Goal: Navigation & Orientation: Find specific page/section

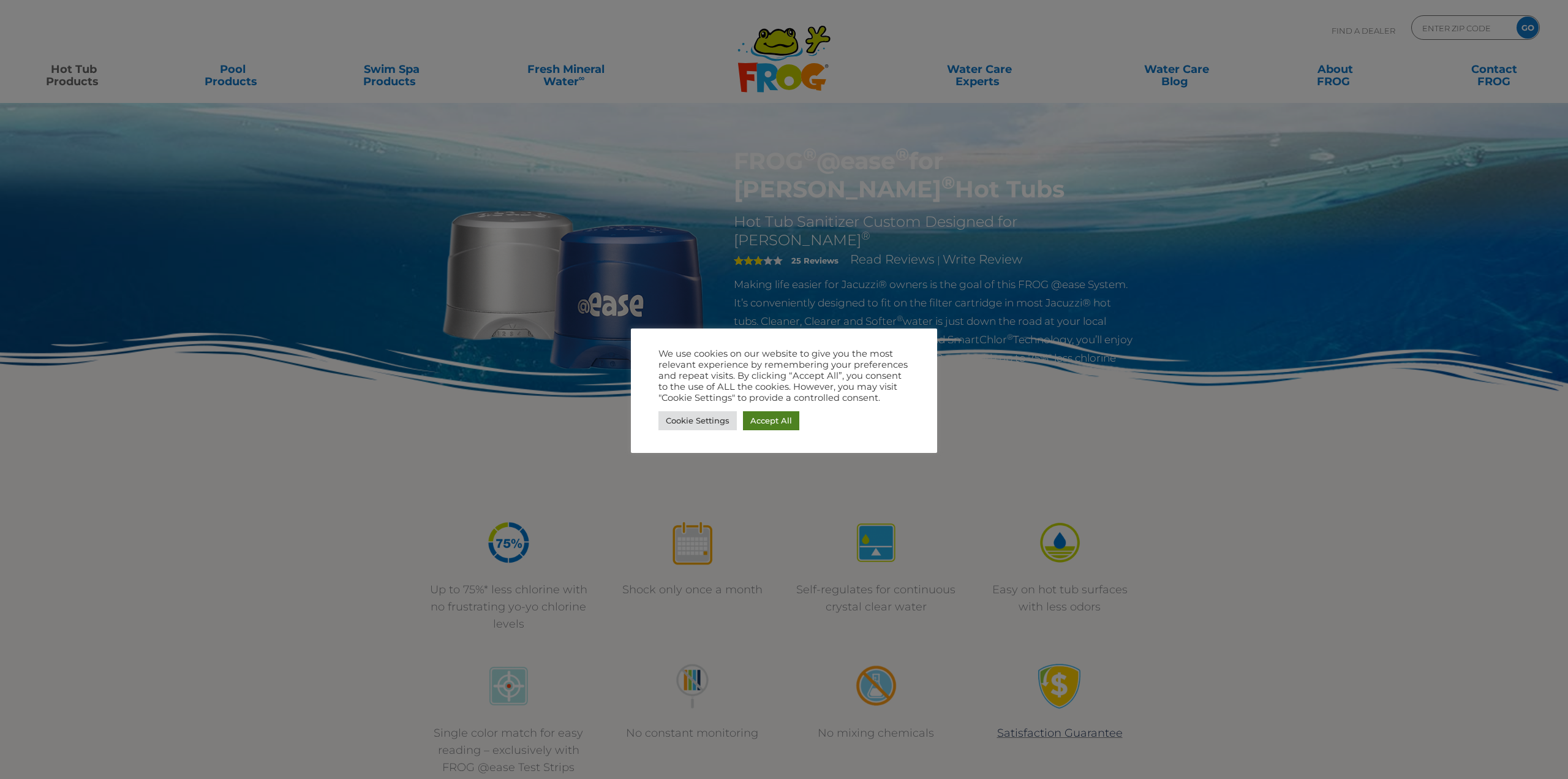
click at [778, 416] on link "Accept All" at bounding box center [771, 420] width 56 height 19
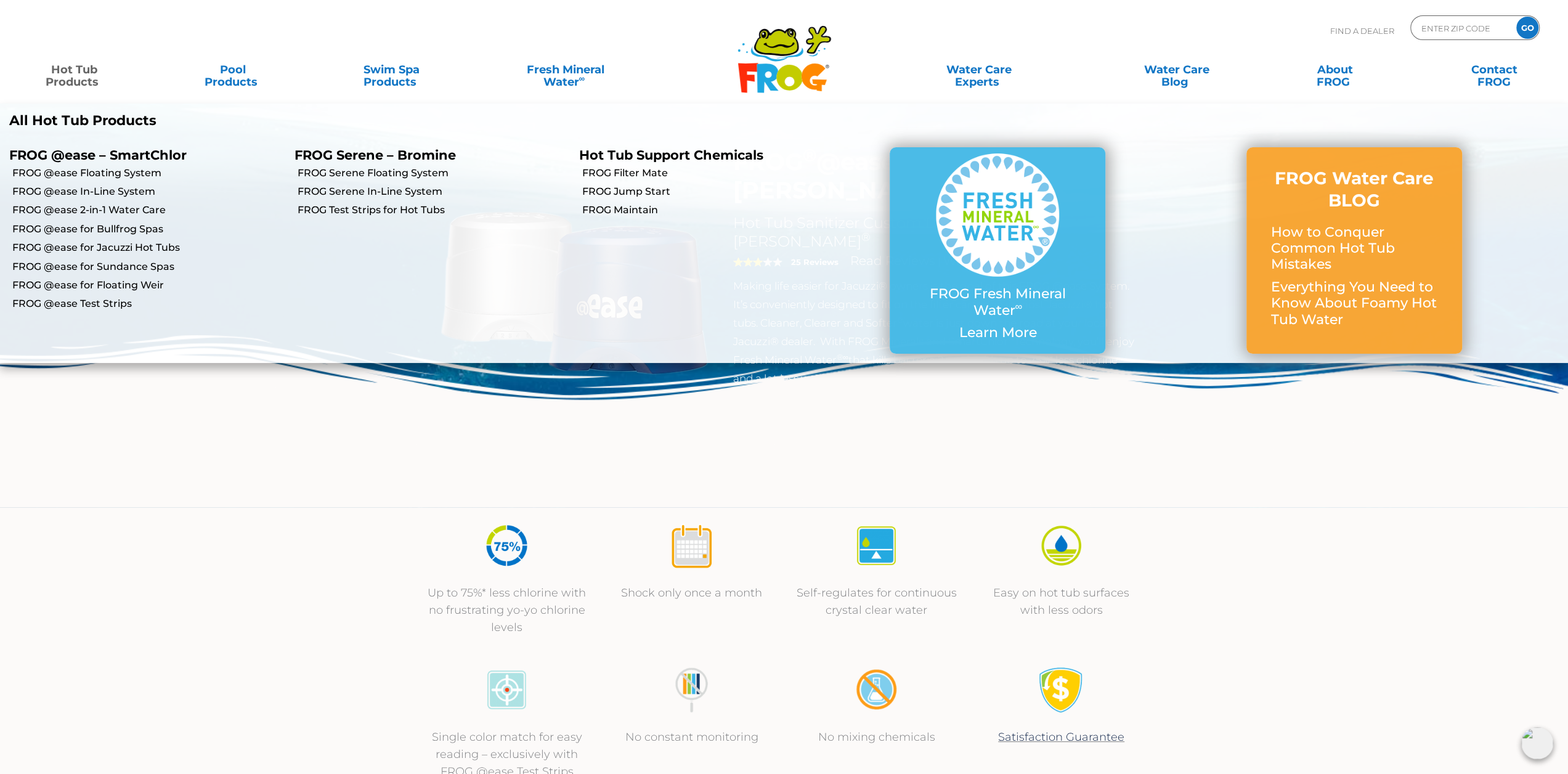
click at [70, 81] on link "Hot Tub Products" at bounding box center [74, 70] width 123 height 25
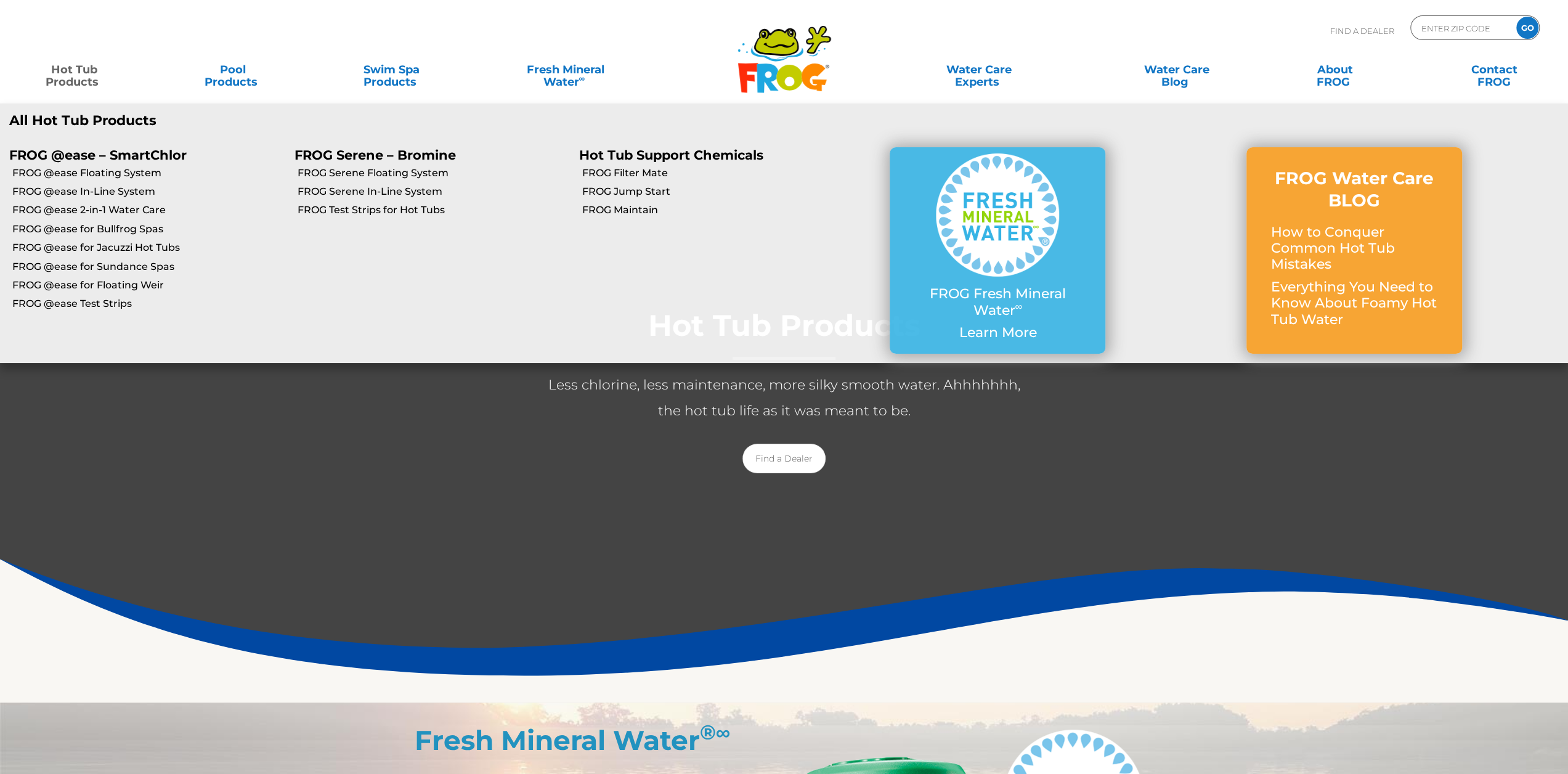
click at [85, 344] on li "FROG @ease – SmartChlor FROG @ease Floating System FROG @ease In-Line System FR…" at bounding box center [143, 250] width 285 height 224
click at [98, 245] on link "FROG @ease for Jacuzzi Hot Tubs" at bounding box center [149, 247] width 273 height 13
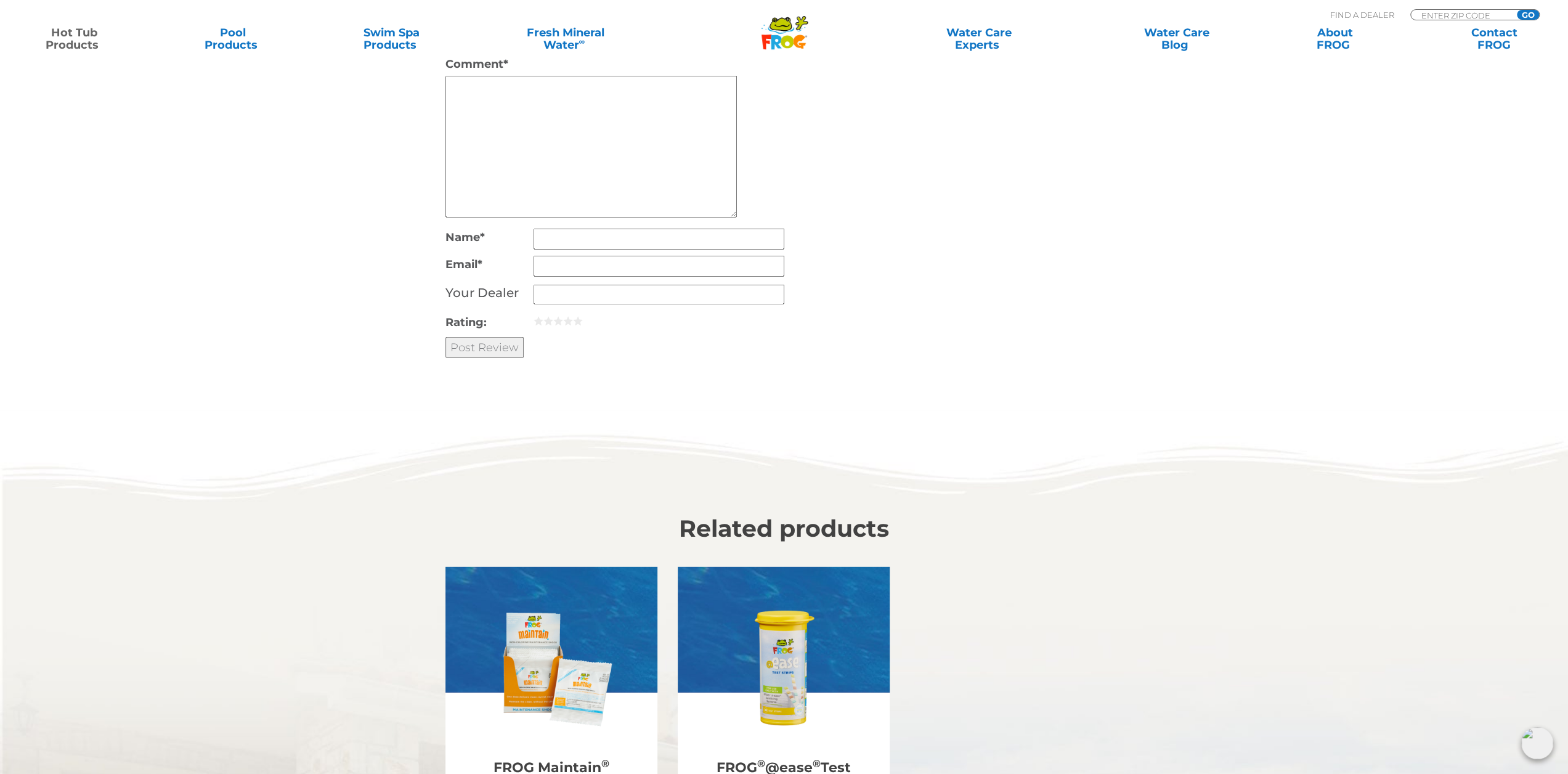
scroll to position [3811, 0]
